Goal: Information Seeking & Learning: Learn about a topic

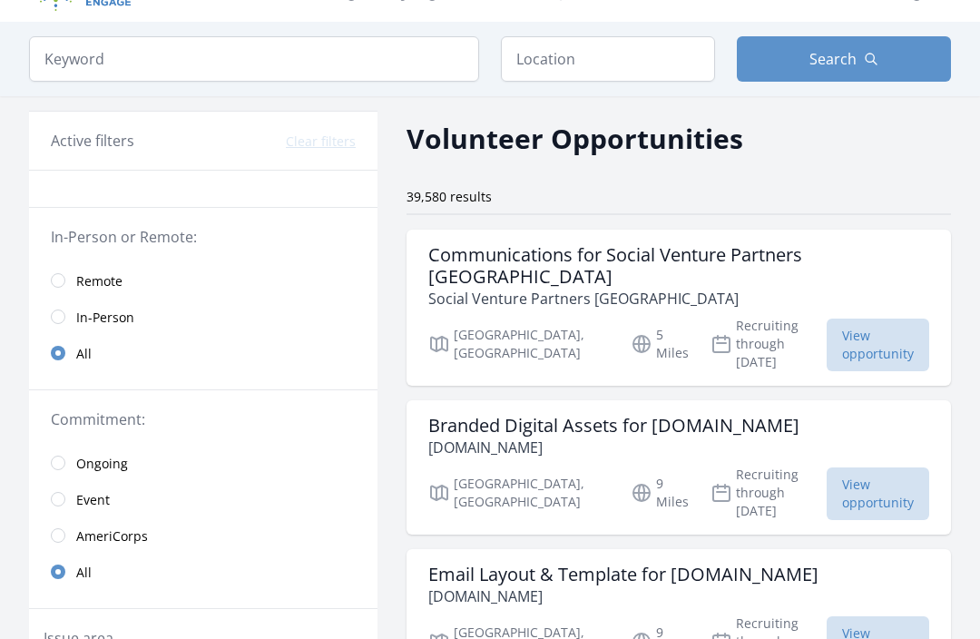
scroll to position [42, 0]
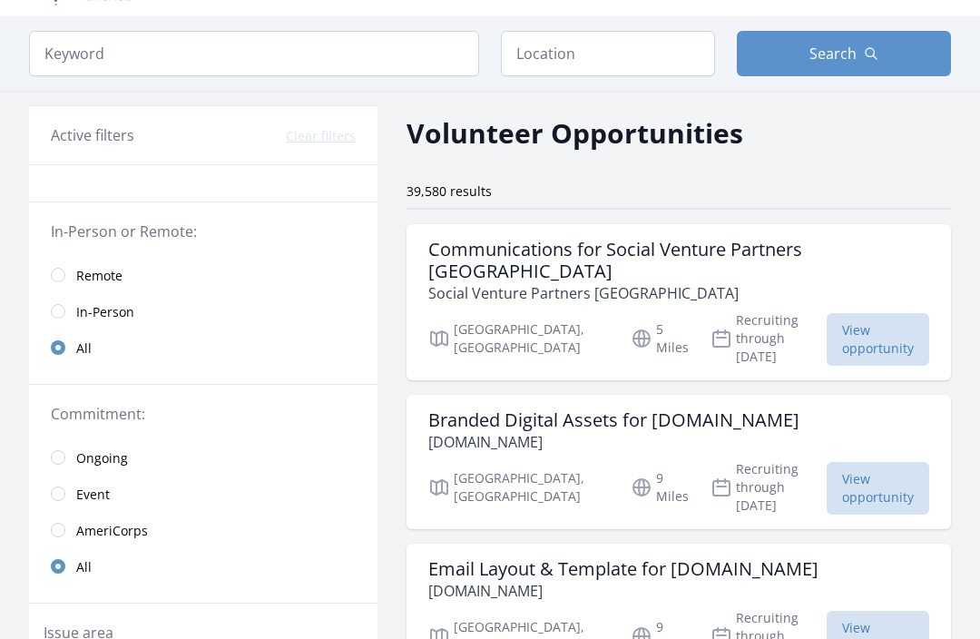
click at [60, 264] on link "Remote" at bounding box center [203, 275] width 348 height 36
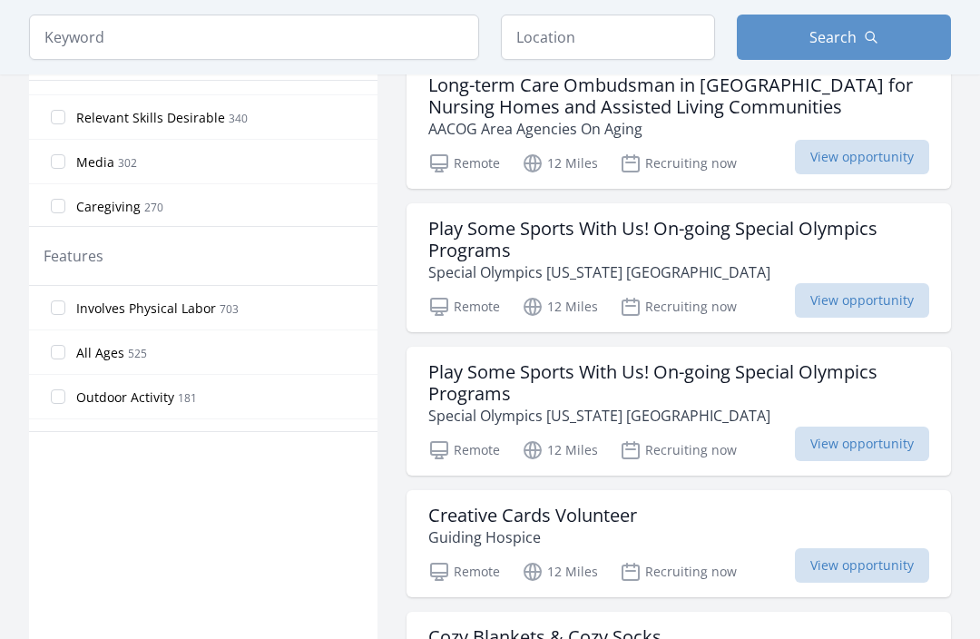
scroll to position [298, 0]
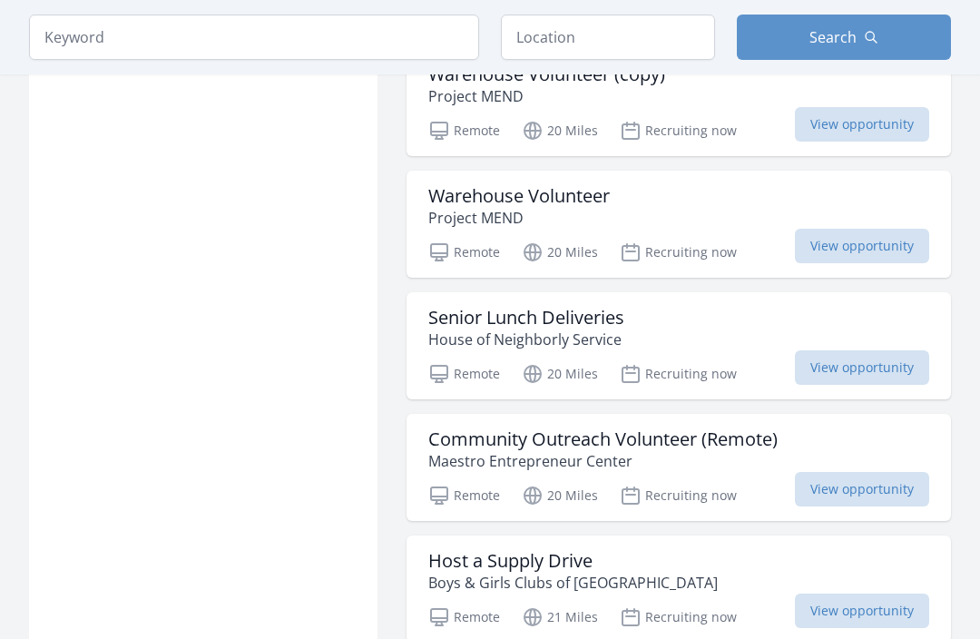
scroll to position [4349, 0]
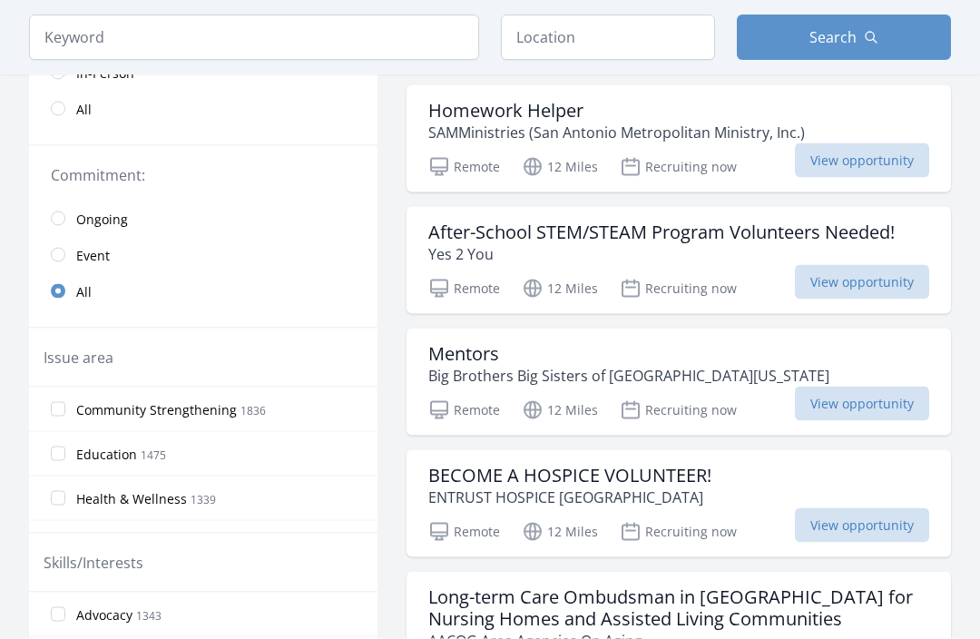
scroll to position [303, 0]
click at [880, 280] on span "View opportunity" at bounding box center [862, 281] width 134 height 34
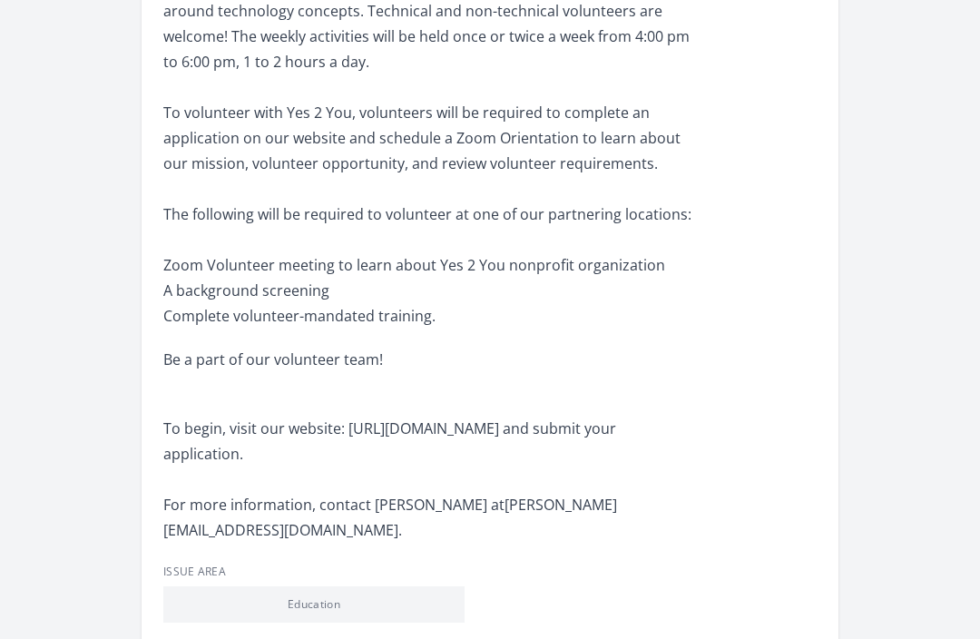
scroll to position [946, 0]
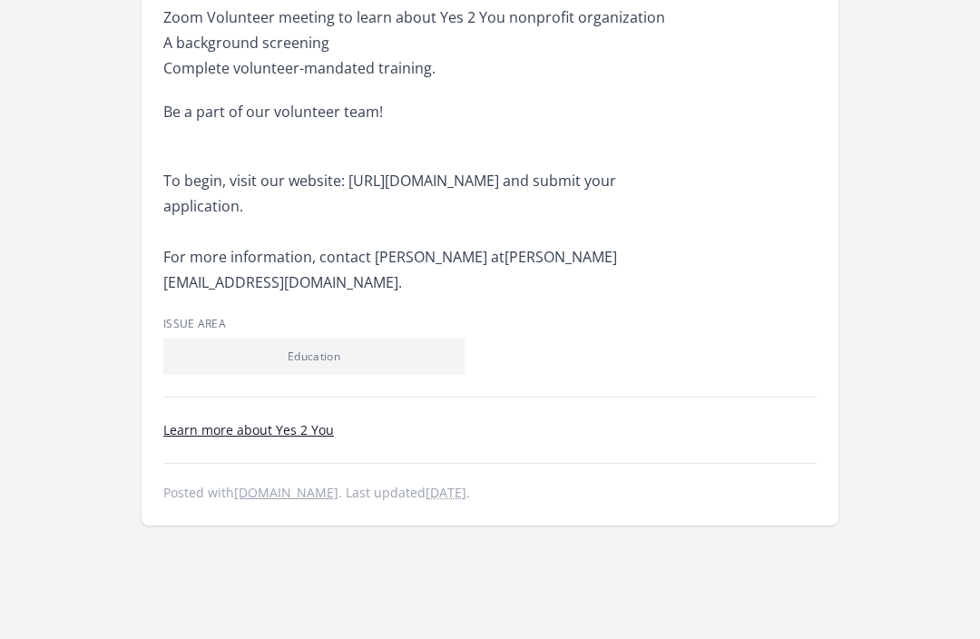
scroll to position [1135, 0]
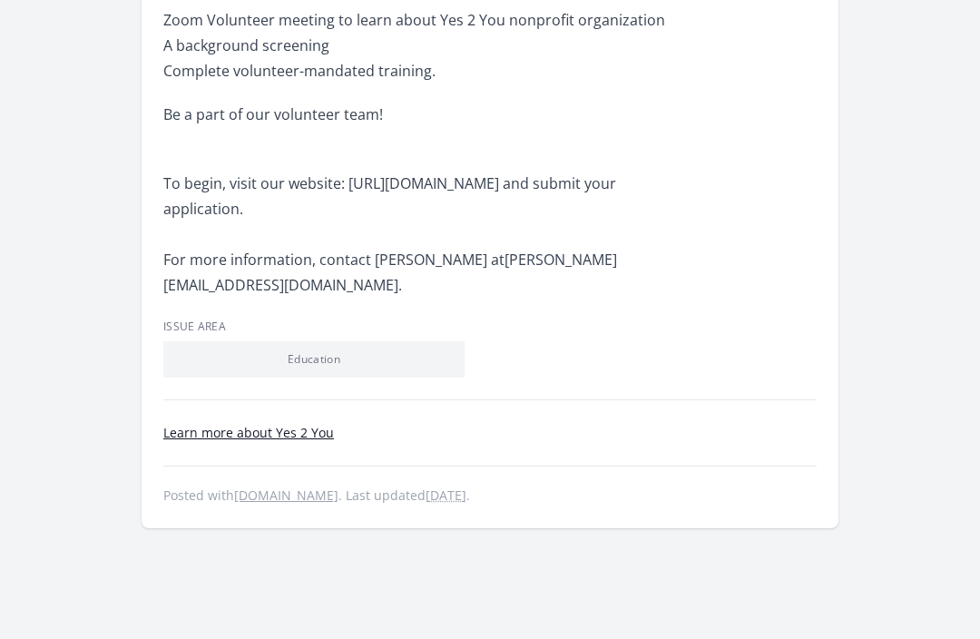
click at [701, 422] on footer "Learn more about Yes 2 You Posted with volunteersanantonio.org . Last updated 1…" at bounding box center [489, 464] width 653 height 84
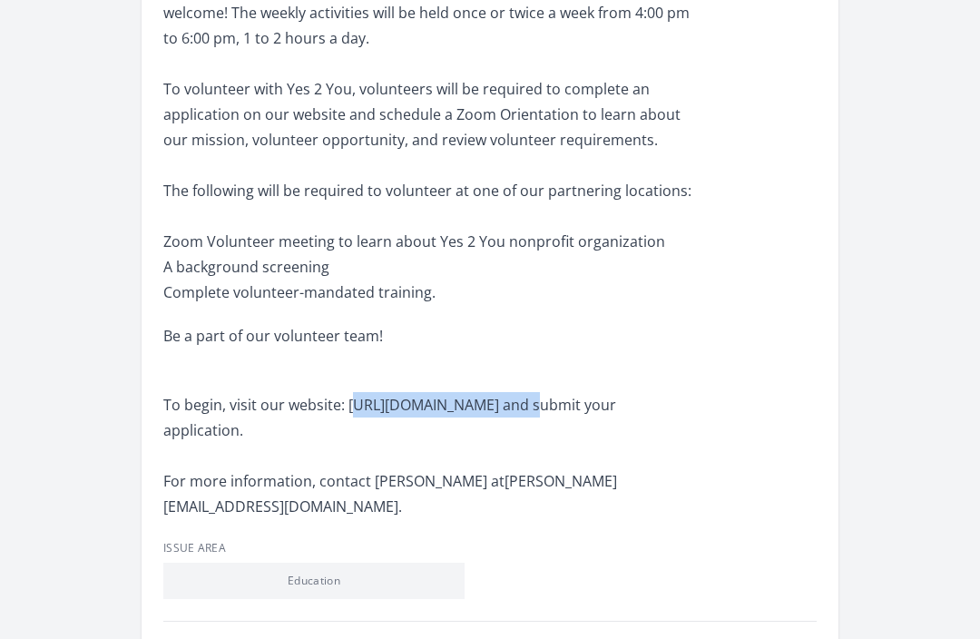
scroll to position [943, 0]
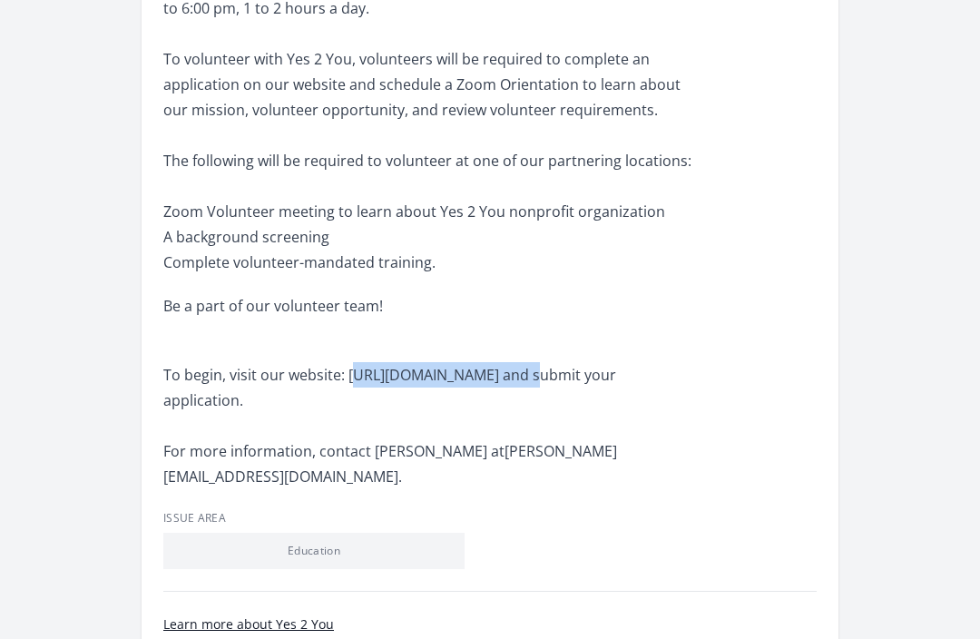
click at [735, 335] on div "About this Opportunity Yes 2 You is a 501(c)(3) non-profit whose mission is ded…" at bounding box center [489, 52] width 653 height 875
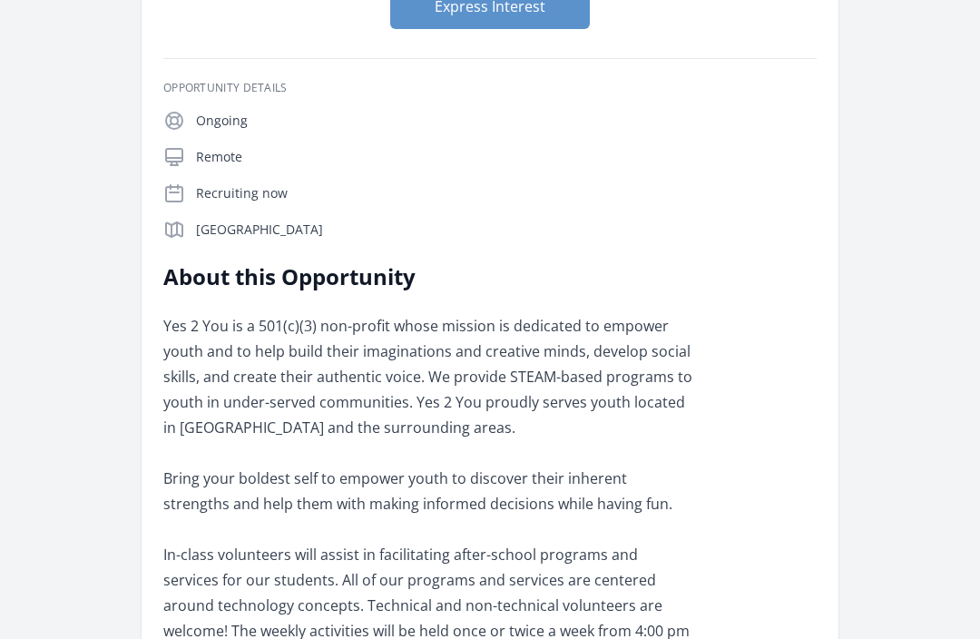
scroll to position [0, 0]
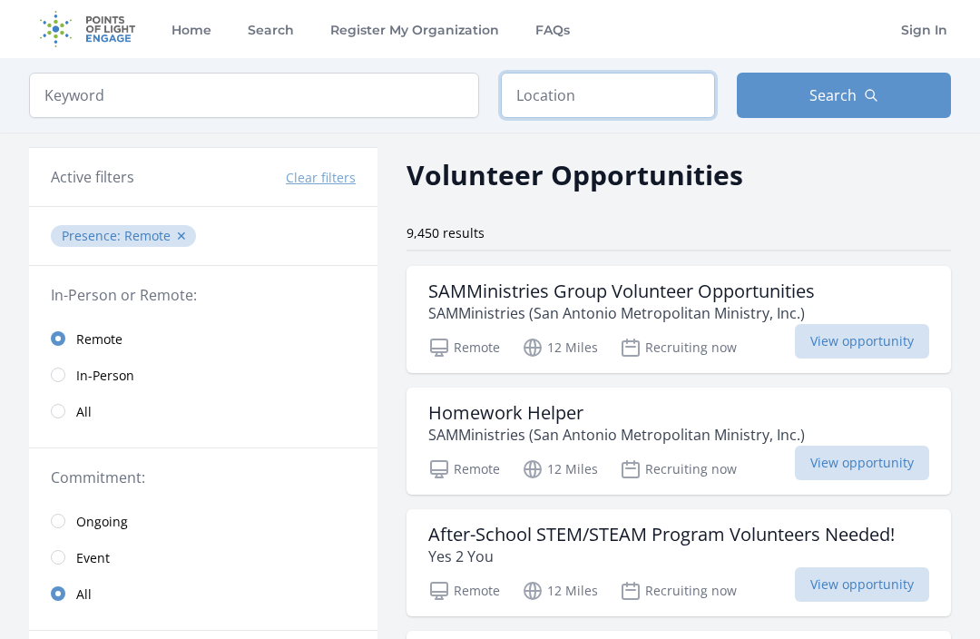
click at [604, 99] on input "text" at bounding box center [608, 95] width 214 height 45
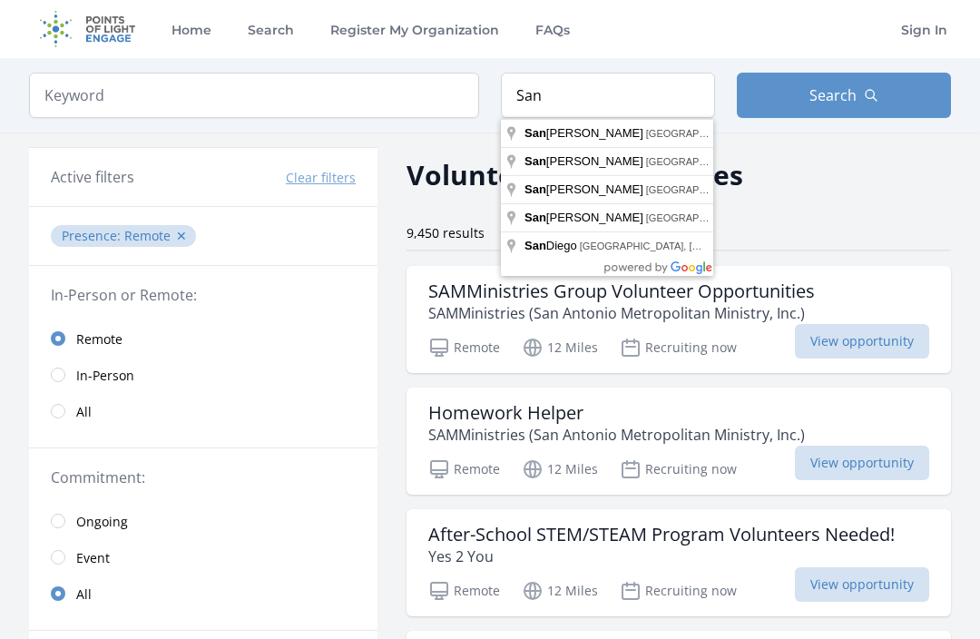
type input "[GEOGRAPHIC_DATA], [GEOGRAPHIC_DATA], [GEOGRAPHIC_DATA]"
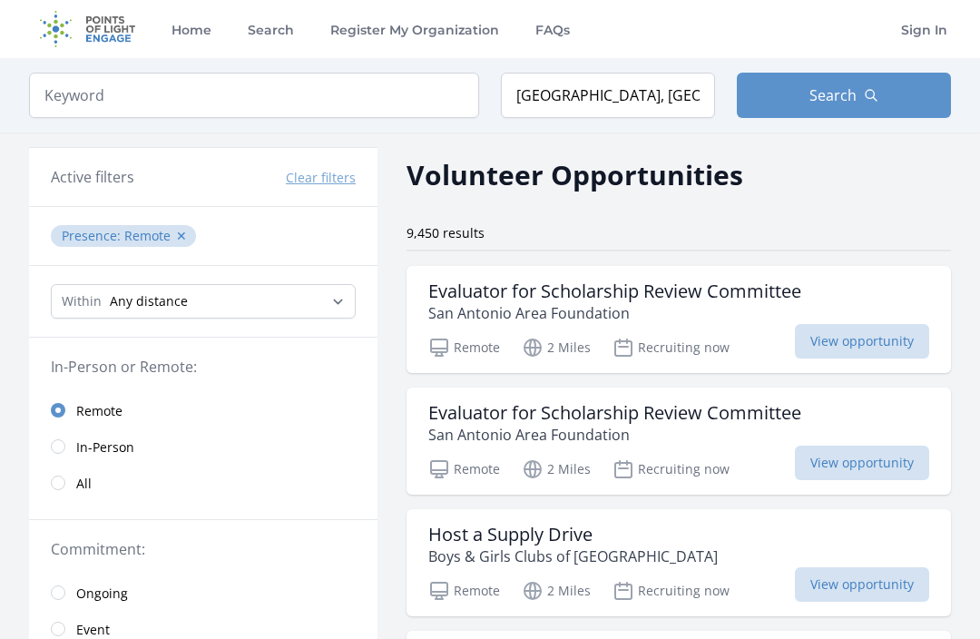
click at [176, 234] on button "✕" at bounding box center [181, 236] width 11 height 18
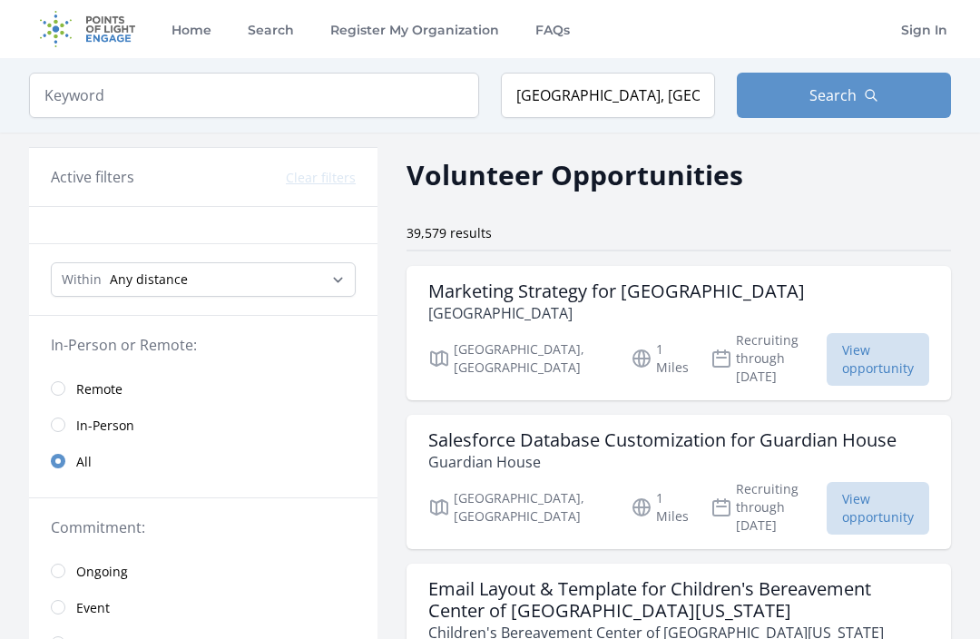
click at [871, 93] on icon "button" at bounding box center [871, 95] width 15 height 15
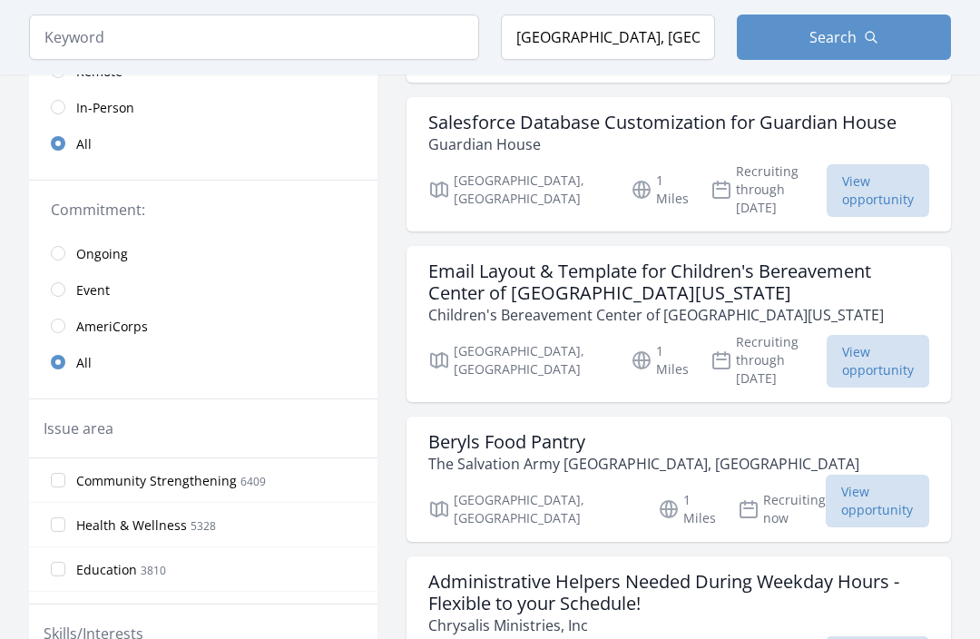
scroll to position [262, 0]
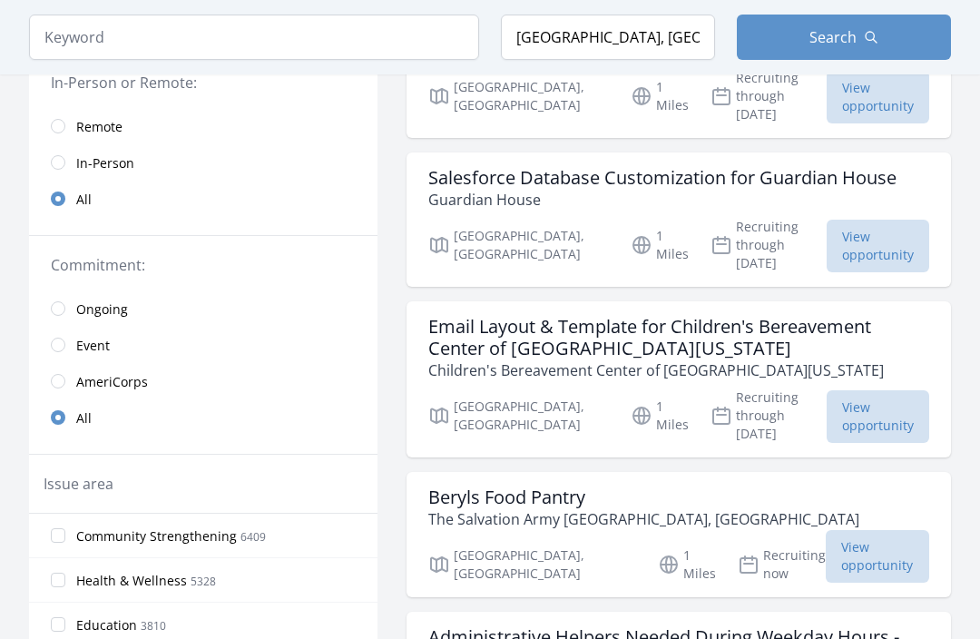
click at [64, 380] on input "radio" at bounding box center [58, 381] width 15 height 15
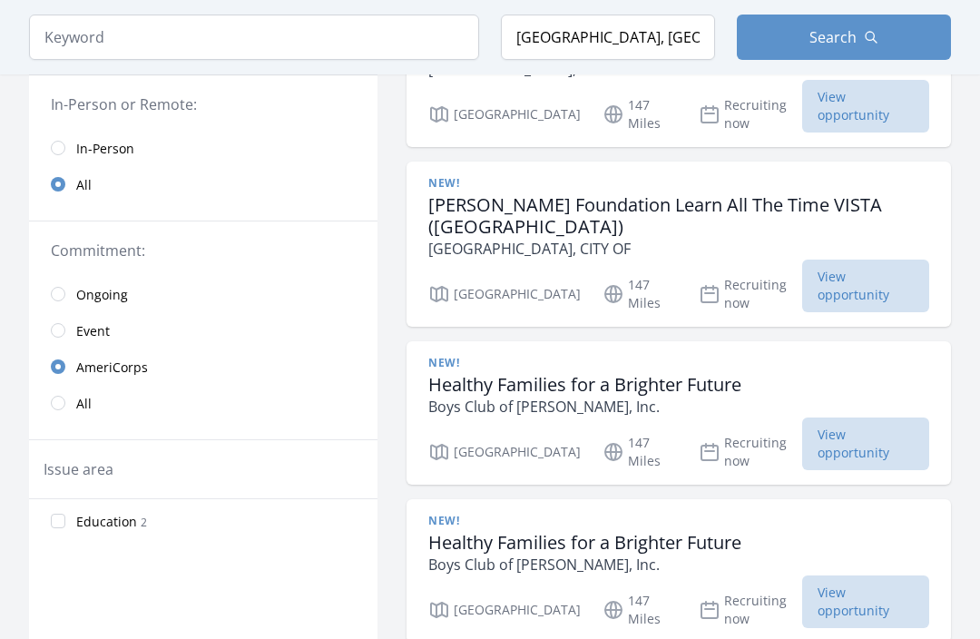
click at [59, 398] on input "radio" at bounding box center [58, 403] width 15 height 15
